Goal: Task Accomplishment & Management: Use online tool/utility

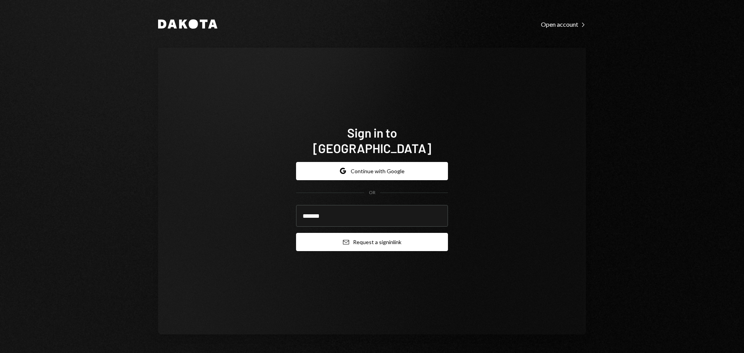
type input "**********"
click at [373, 238] on button "Email Request a sign in link" at bounding box center [372, 242] width 152 height 18
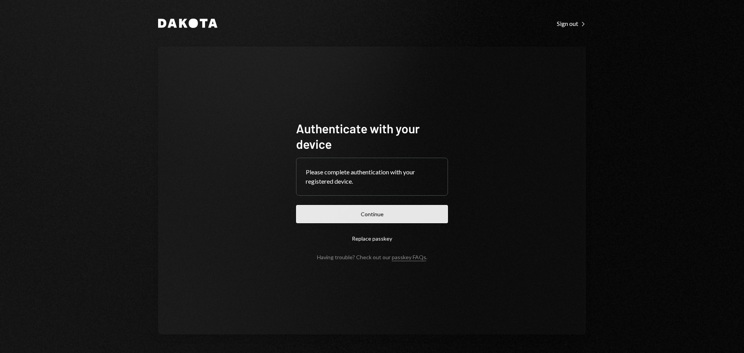
click at [366, 211] on button "Continue" at bounding box center [372, 214] width 152 height 18
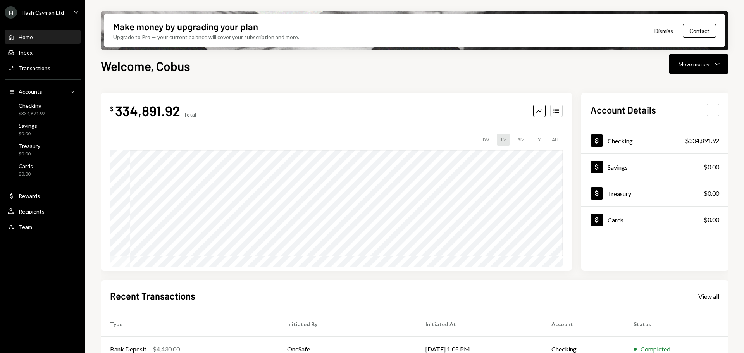
click at [579, 98] on div "$ 334,891.92 Total Graph Accounts 1W 1M 3M 1Y ALL Account Details Plus Dollar C…" at bounding box center [414, 182] width 627 height 178
click at [578, 116] on div "$ 334,891.92 Total Graph Accounts 1W 1M 3M 1Y ALL Account Details Plus Dollar C…" at bounding box center [414, 182] width 627 height 178
click at [40, 112] on div "$334,891.92" at bounding box center [32, 113] width 27 height 7
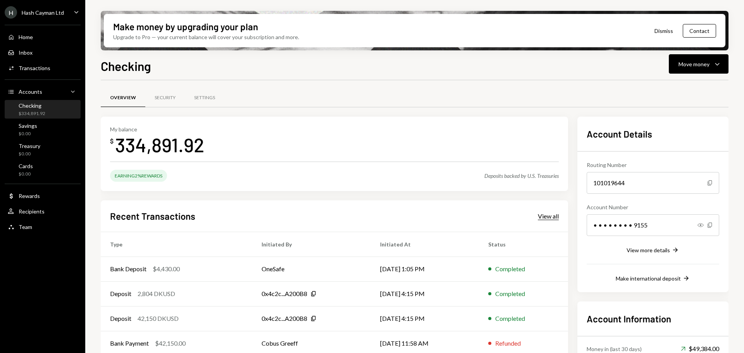
click at [553, 218] on div "View all" at bounding box center [548, 216] width 21 height 8
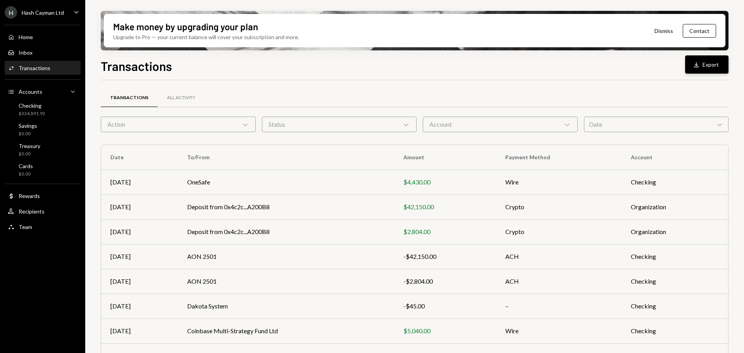
click at [708, 64] on button "Download Export" at bounding box center [706, 64] width 43 height 18
